Goal: Task Accomplishment & Management: Manage account settings

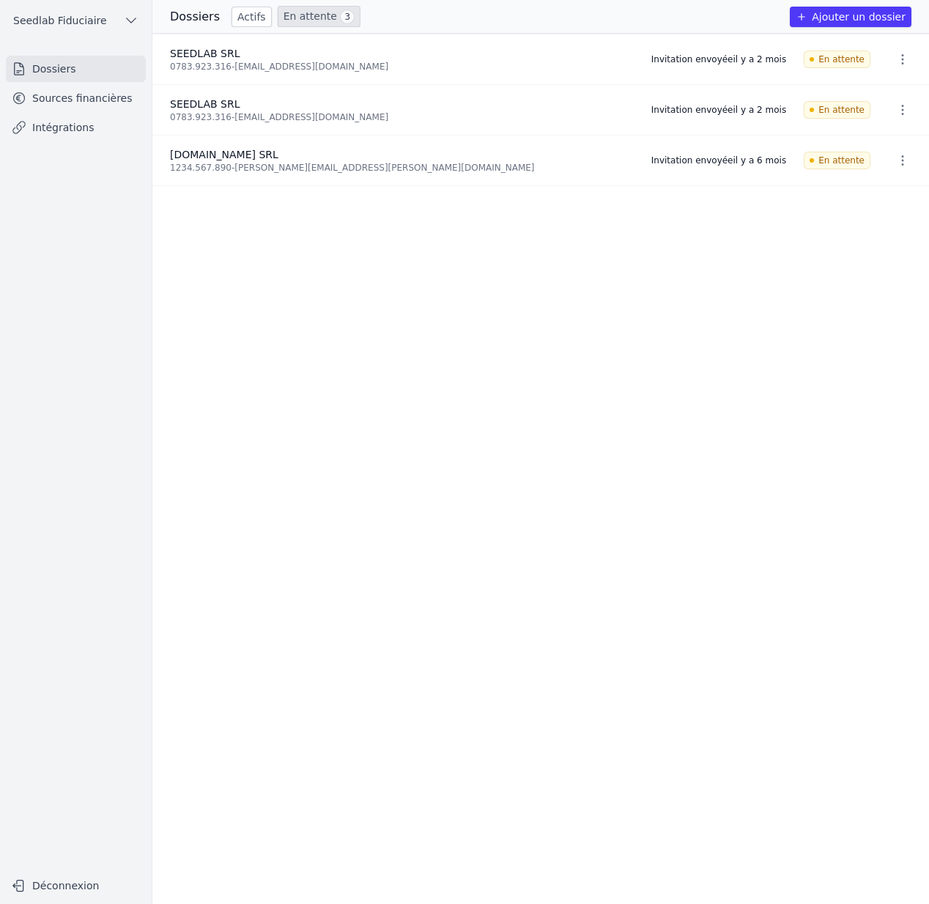
click at [71, 70] on link "Dossiers" at bounding box center [76, 69] width 140 height 26
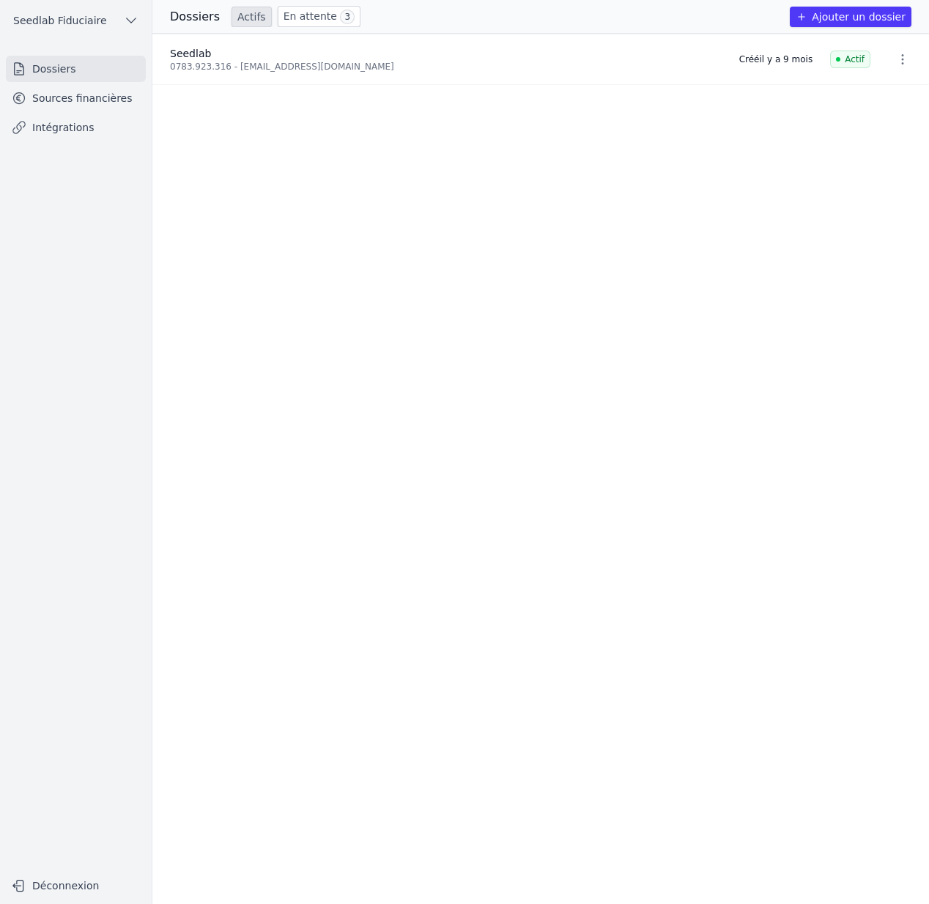
click at [64, 105] on link "Sources financières" at bounding box center [76, 98] width 140 height 26
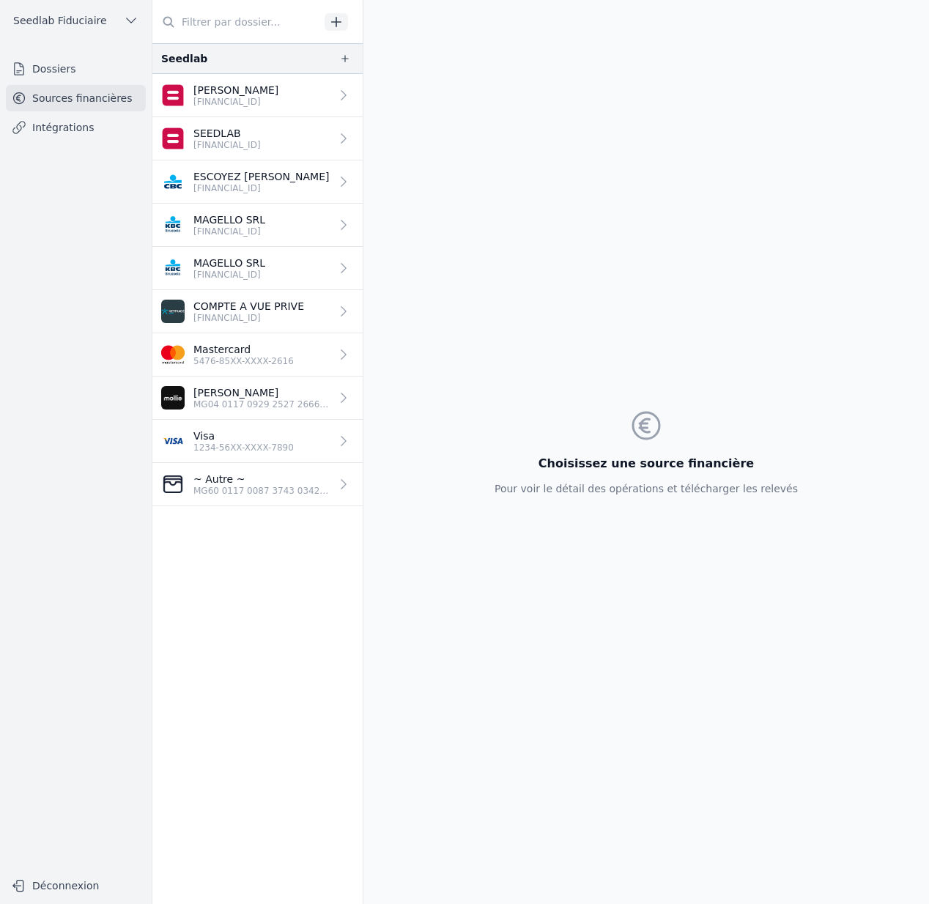
click at [64, 71] on link "Dossiers" at bounding box center [76, 69] width 140 height 26
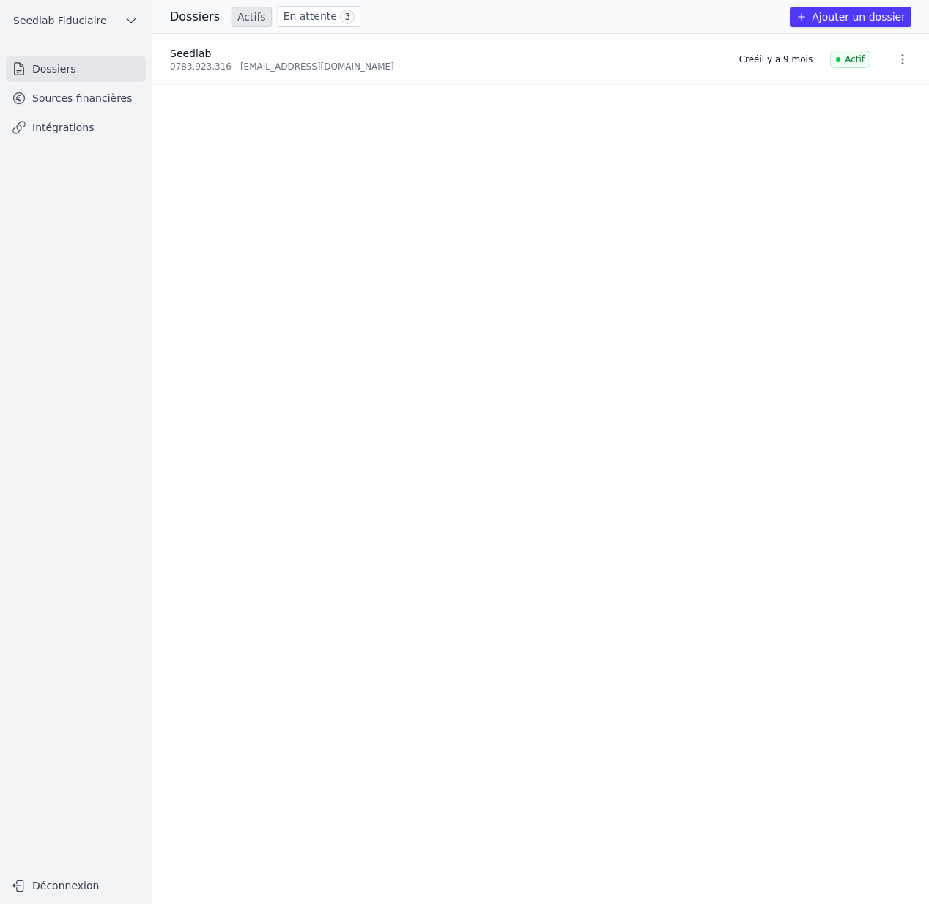
click at [129, 23] on icon "button" at bounding box center [131, 20] width 15 height 15
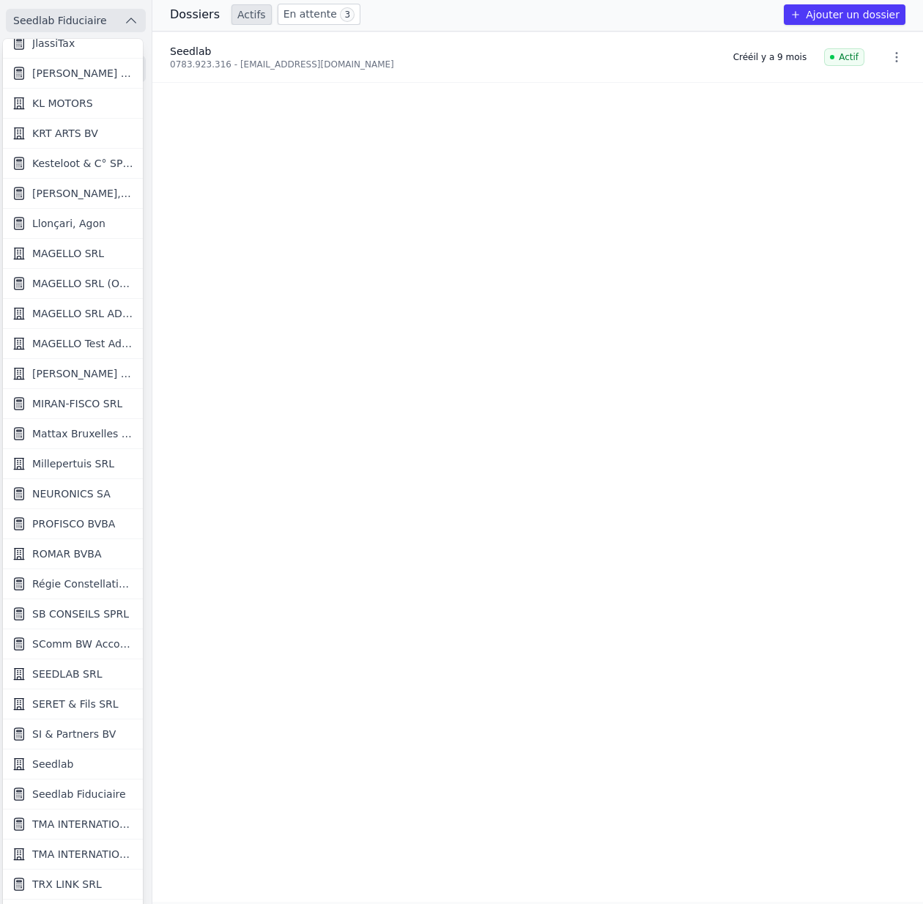
scroll to position [1290, 0]
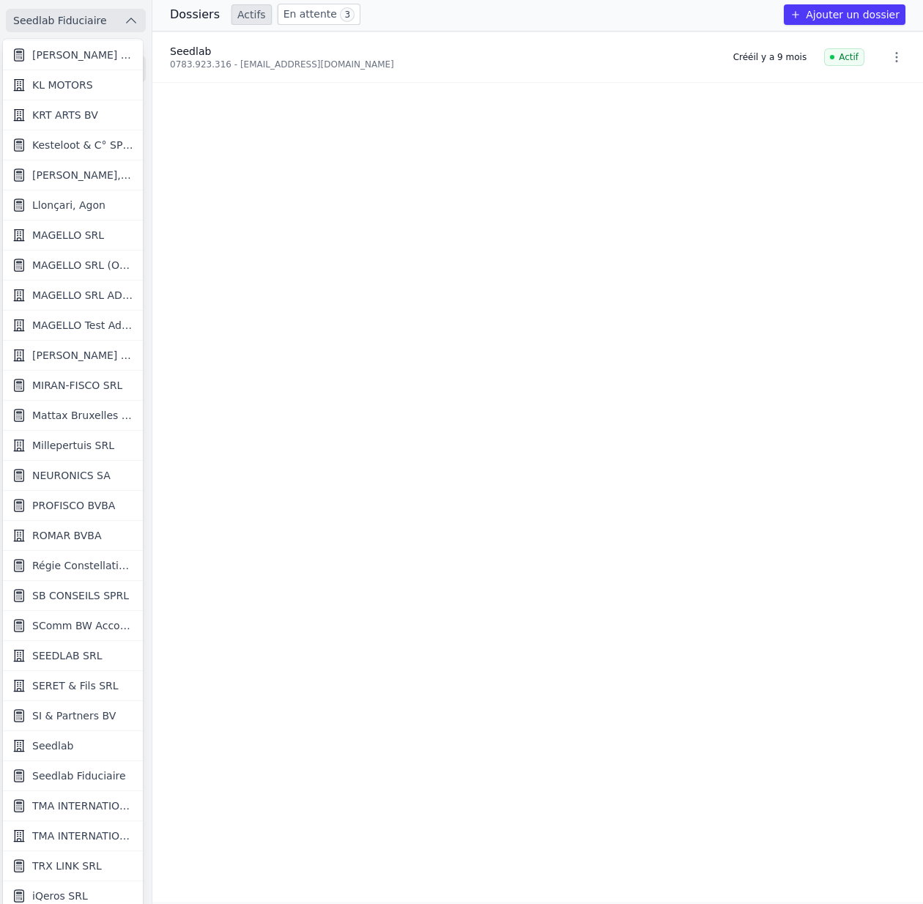
click at [65, 656] on span "SEEDLAB SRL" at bounding box center [67, 655] width 70 height 15
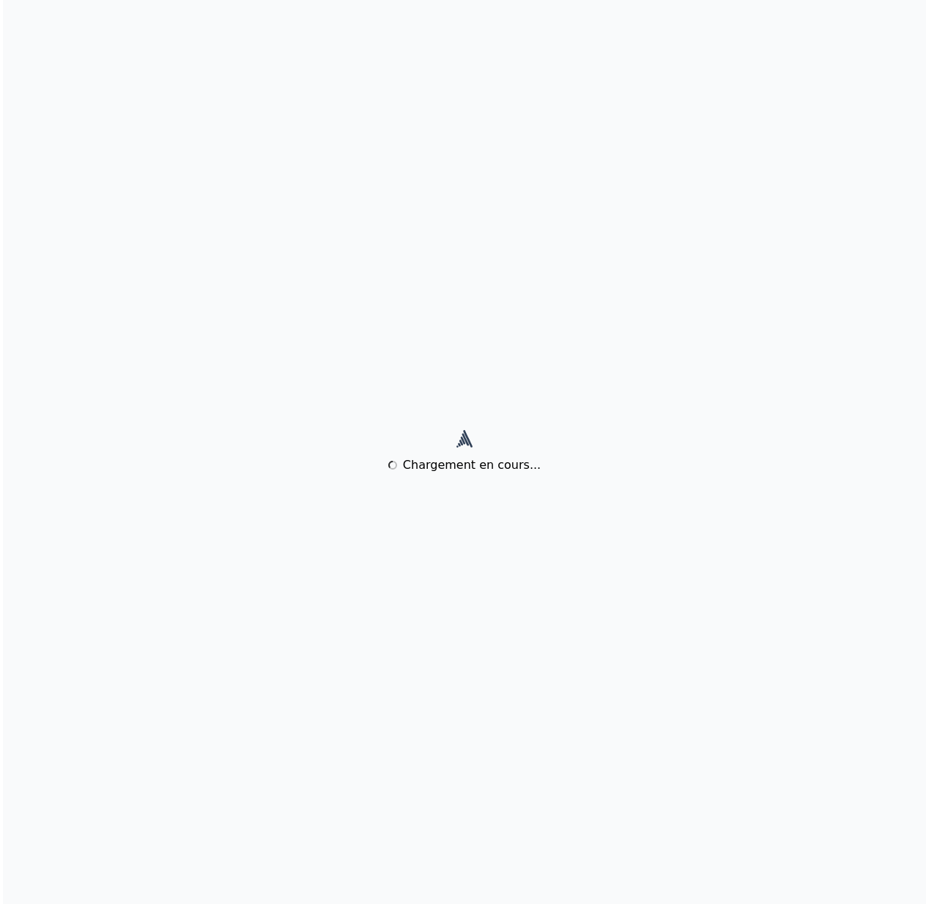
scroll to position [0, 0]
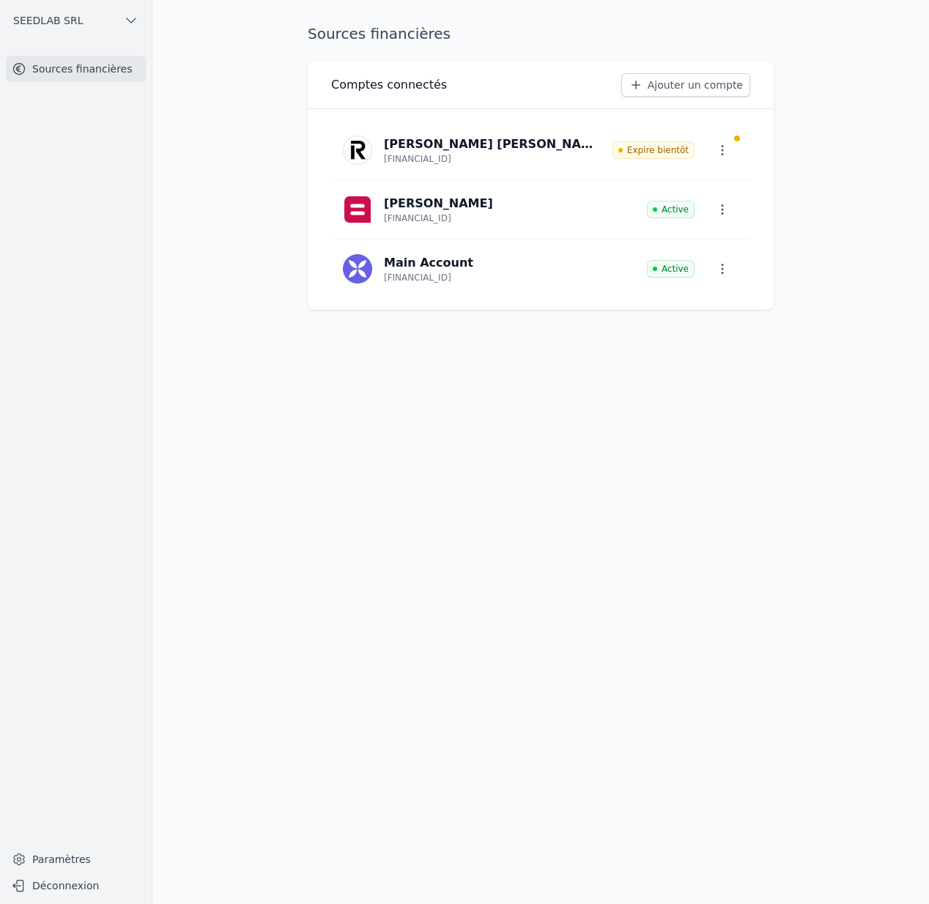
click at [55, 860] on link "Paramètres" at bounding box center [76, 859] width 140 height 23
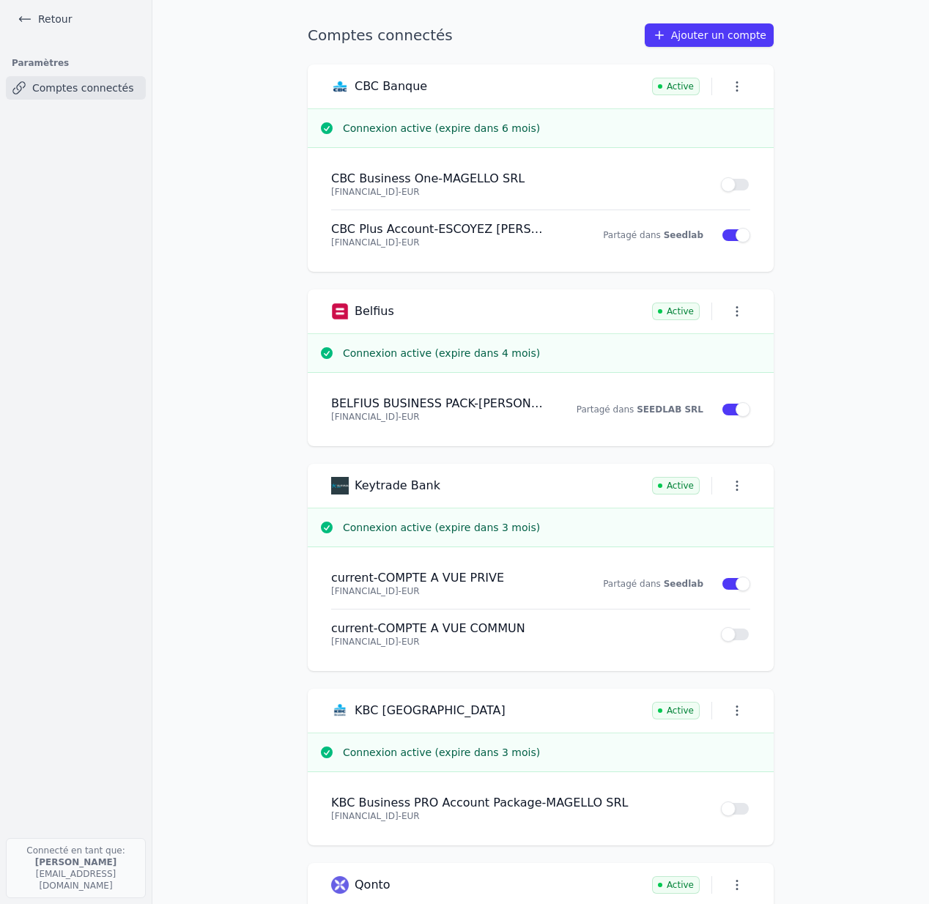
click at [720, 42] on link "Ajouter un compte" at bounding box center [709, 34] width 129 height 23
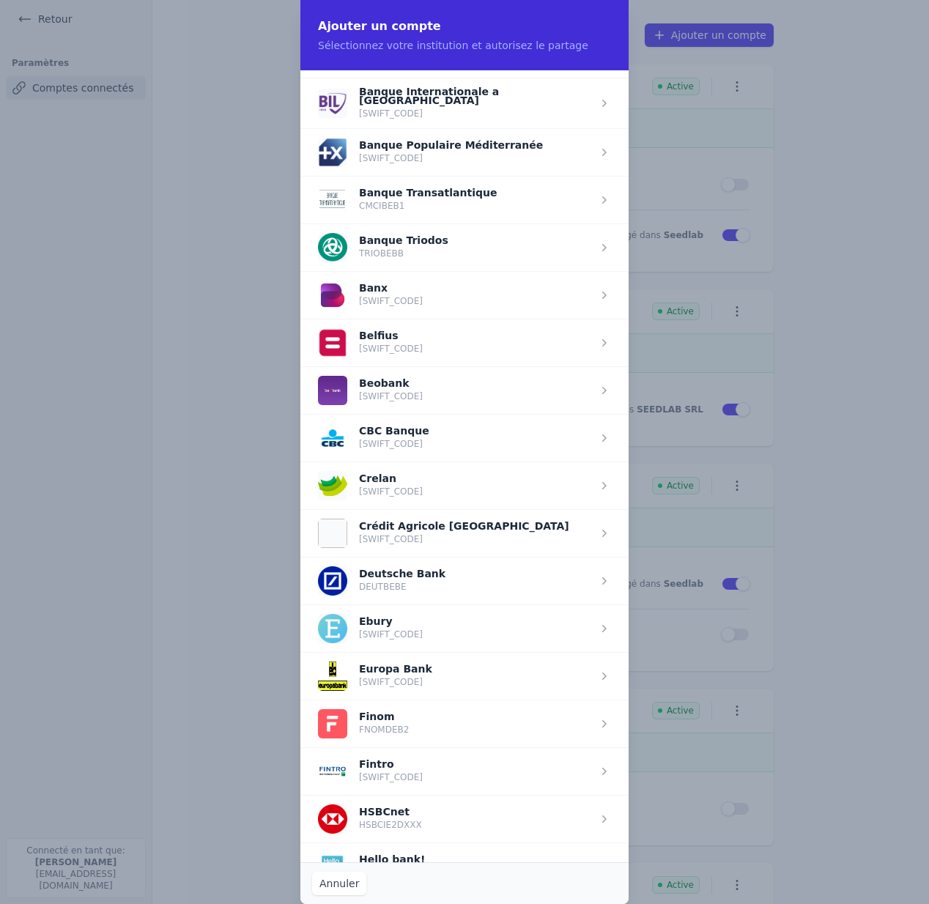
scroll to position [402, 0]
